Goal: Information Seeking & Learning: Learn about a topic

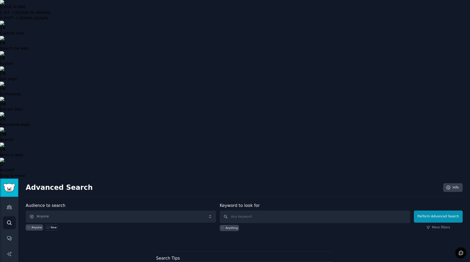
click at [11, 183] on img "Sidebar" at bounding box center [9, 187] width 12 height 9
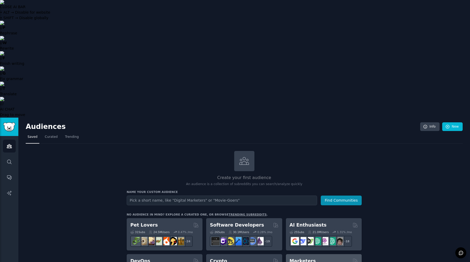
click at [304, 258] on h2 "Marketers" at bounding box center [303, 261] width 26 height 7
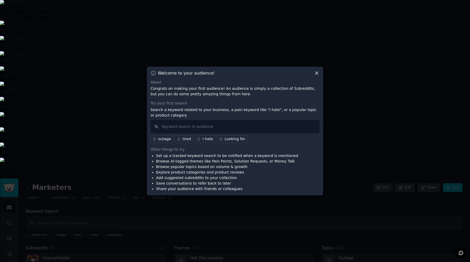
click at [225, 140] on div "Looking for" at bounding box center [235, 139] width 20 height 6
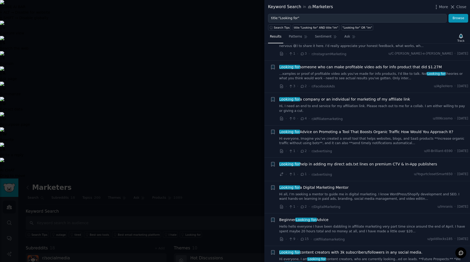
scroll to position [209, 0]
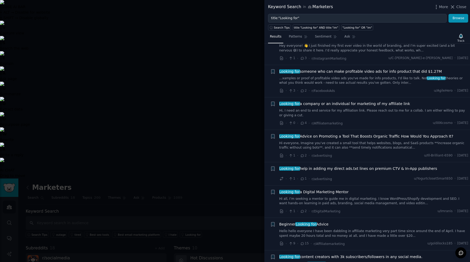
click at [248, 186] on div at bounding box center [235, 131] width 470 height 262
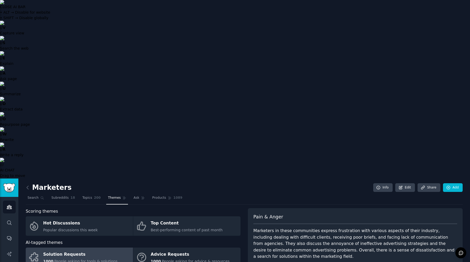
click at [107, 247] on link "Solution Requests 1000 People asking for tools & solutions" at bounding box center [79, 256] width 107 height 19
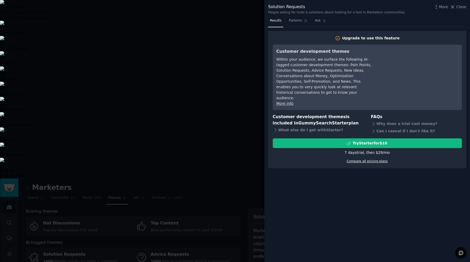
click at [372, 159] on link "Compare all pricing plans" at bounding box center [367, 161] width 41 height 4
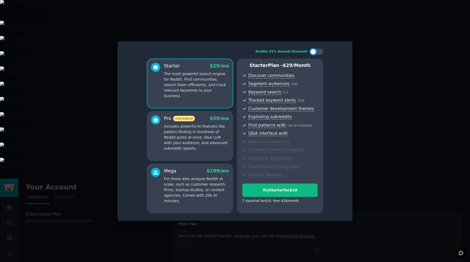
click at [372, 157] on div at bounding box center [235, 131] width 470 height 262
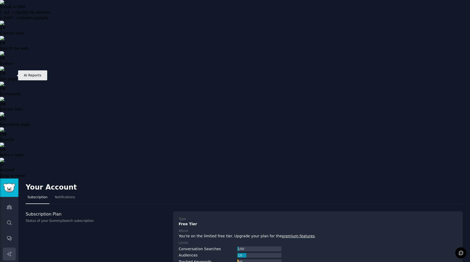
click at [8, 247] on link "AI Reports" at bounding box center [9, 253] width 13 height 13
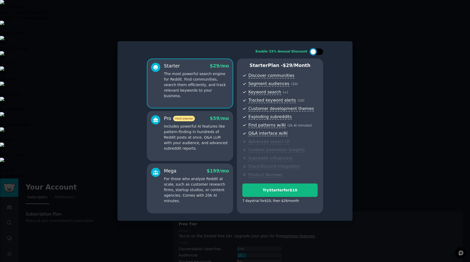
click at [318, 51] on div at bounding box center [319, 51] width 3 height 3
click at [313, 50] on div at bounding box center [316, 52] width 13 height 6
checkbox input "false"
click at [92, 101] on div at bounding box center [235, 131] width 470 height 262
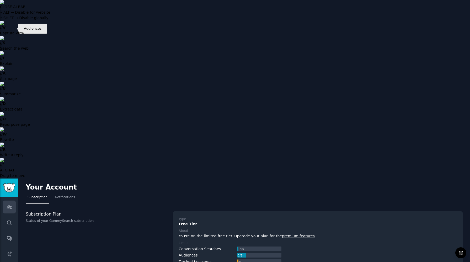
click at [10, 200] on link "Audiences" at bounding box center [9, 206] width 13 height 13
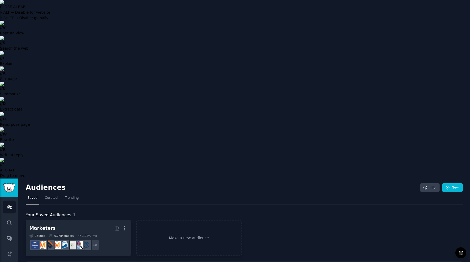
click at [40, 194] on nav "Saved Curated Trending" at bounding box center [244, 199] width 437 height 11
click at [44, 194] on link "Curated" at bounding box center [51, 199] width 17 height 11
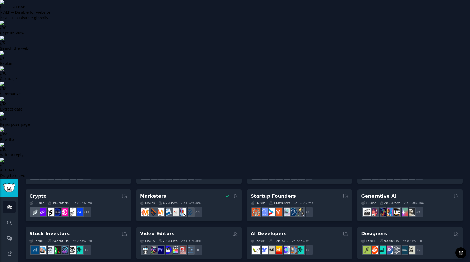
scroll to position [119, 0]
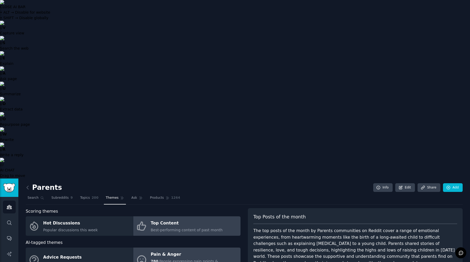
click at [175, 259] on span "People expressing pain points & frustrations" at bounding box center [184, 264] width 67 height 10
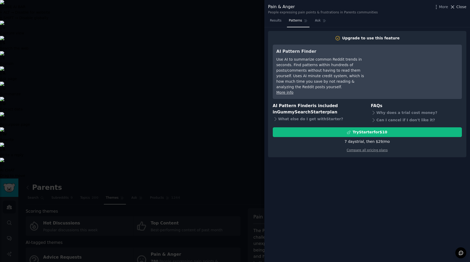
click at [461, 7] on span "Close" at bounding box center [461, 7] width 10 height 6
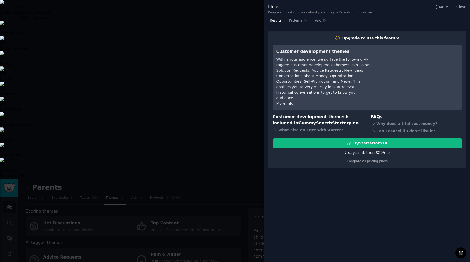
click at [215, 192] on div at bounding box center [235, 131] width 470 height 262
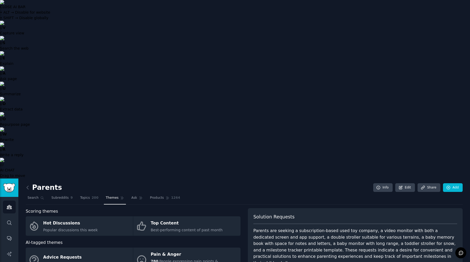
click at [389, 227] on div "Parents are seeking a subscription-based used toy company, a video monitor with…" at bounding box center [355, 246] width 204 height 39
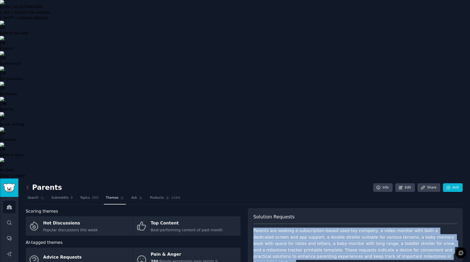
copy div "Parents are seeking a subscription-based used toy company, a video monitor with…"
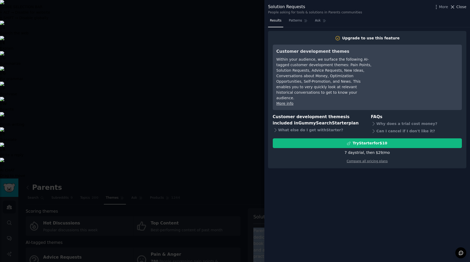
click at [457, 7] on span "Close" at bounding box center [461, 7] width 10 height 6
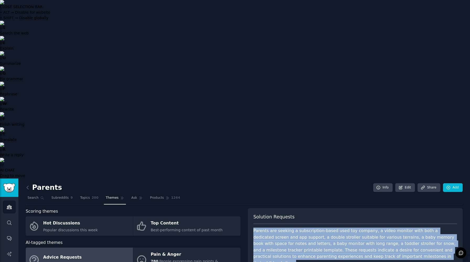
click at [94, 253] on div "Advice Requests" at bounding box center [81, 257] width 76 height 8
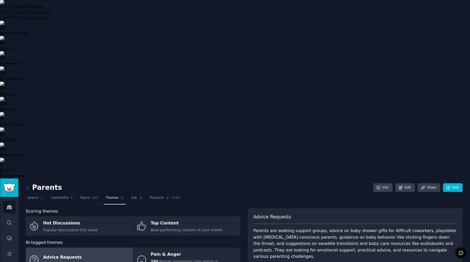
click at [317, 227] on div "Parents are seeking support groups, advice on baby shower gifts for difficult c…" at bounding box center [355, 243] width 204 height 32
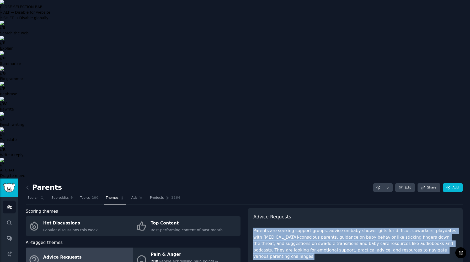
copy div "Parents are seeking support groups, advice on baby shower gifts for difficult c…"
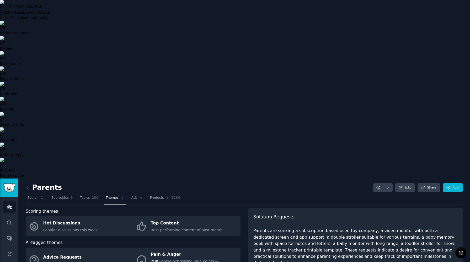
click at [374, 227] on div "Parents are seeking a subscription-based used toy company, a video monitor with…" at bounding box center [355, 246] width 204 height 39
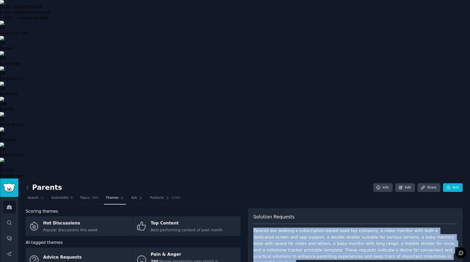
copy div "Parents are seeking a subscription-based used toy company, a video monitor with…"
